Goal: Information Seeking & Learning: Learn about a topic

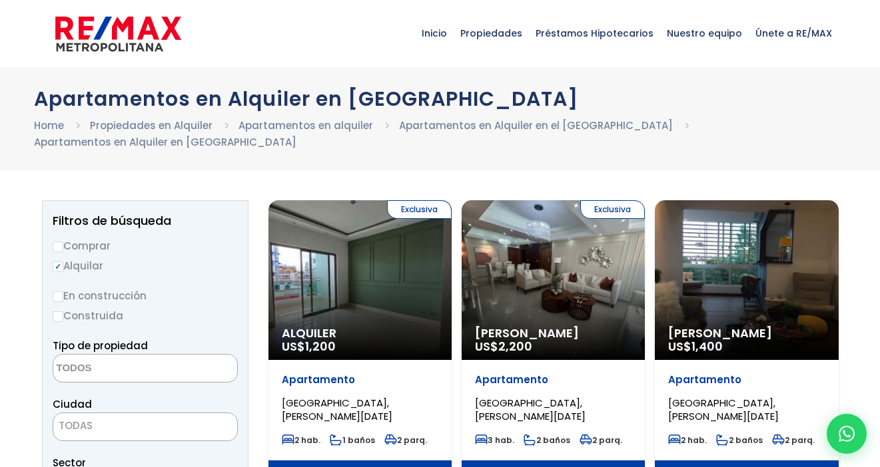
select select
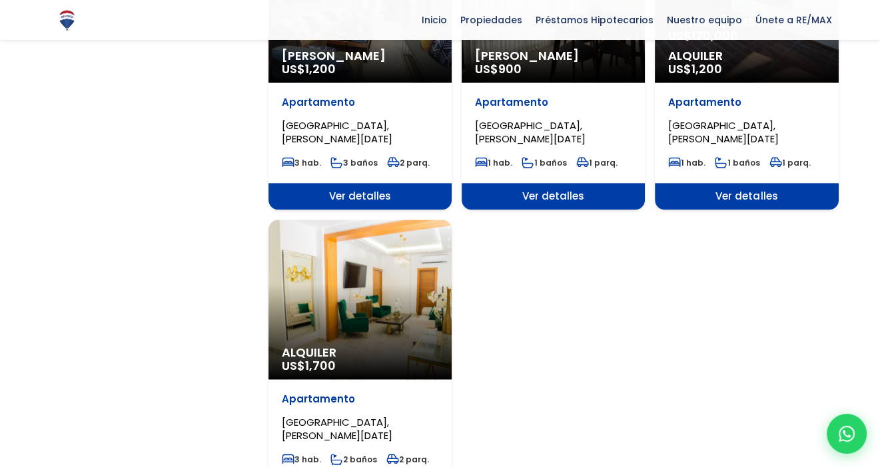
scroll to position [1531, 0]
